Goal: Task Accomplishment & Management: Complete application form

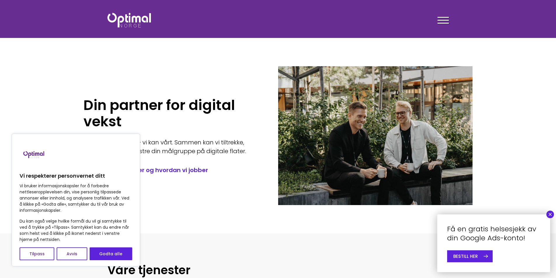
click at [552, 215] on button "×" at bounding box center [551, 215] width 8 height 8
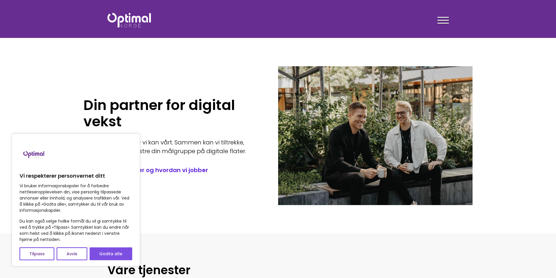
click at [119, 253] on button "Godta alle" at bounding box center [111, 254] width 43 height 13
checkbox input "true"
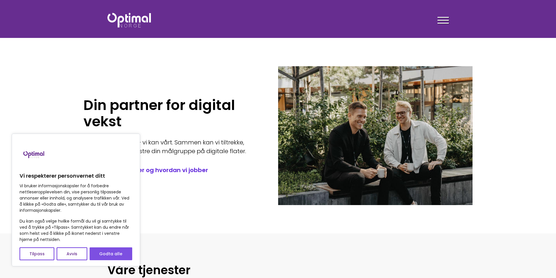
checkbox input "true"
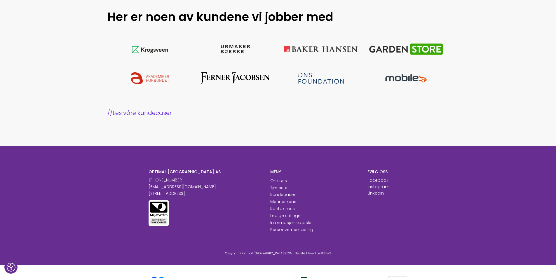
scroll to position [577, 0]
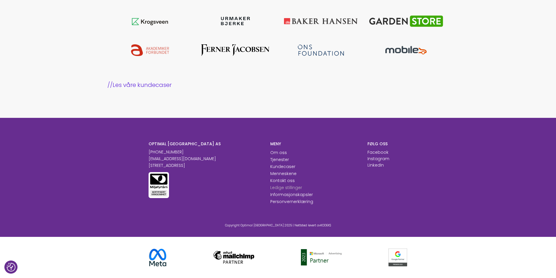
click at [290, 188] on link "Ledige stillinger" at bounding box center [286, 188] width 32 height 6
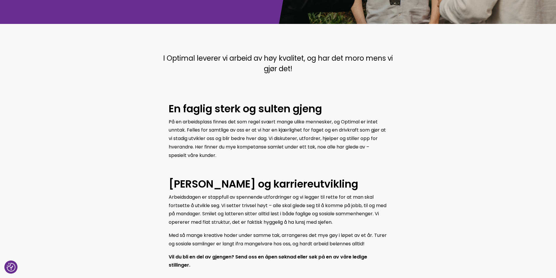
scroll to position [146, 0]
